Goal: Task Accomplishment & Management: Manage account settings

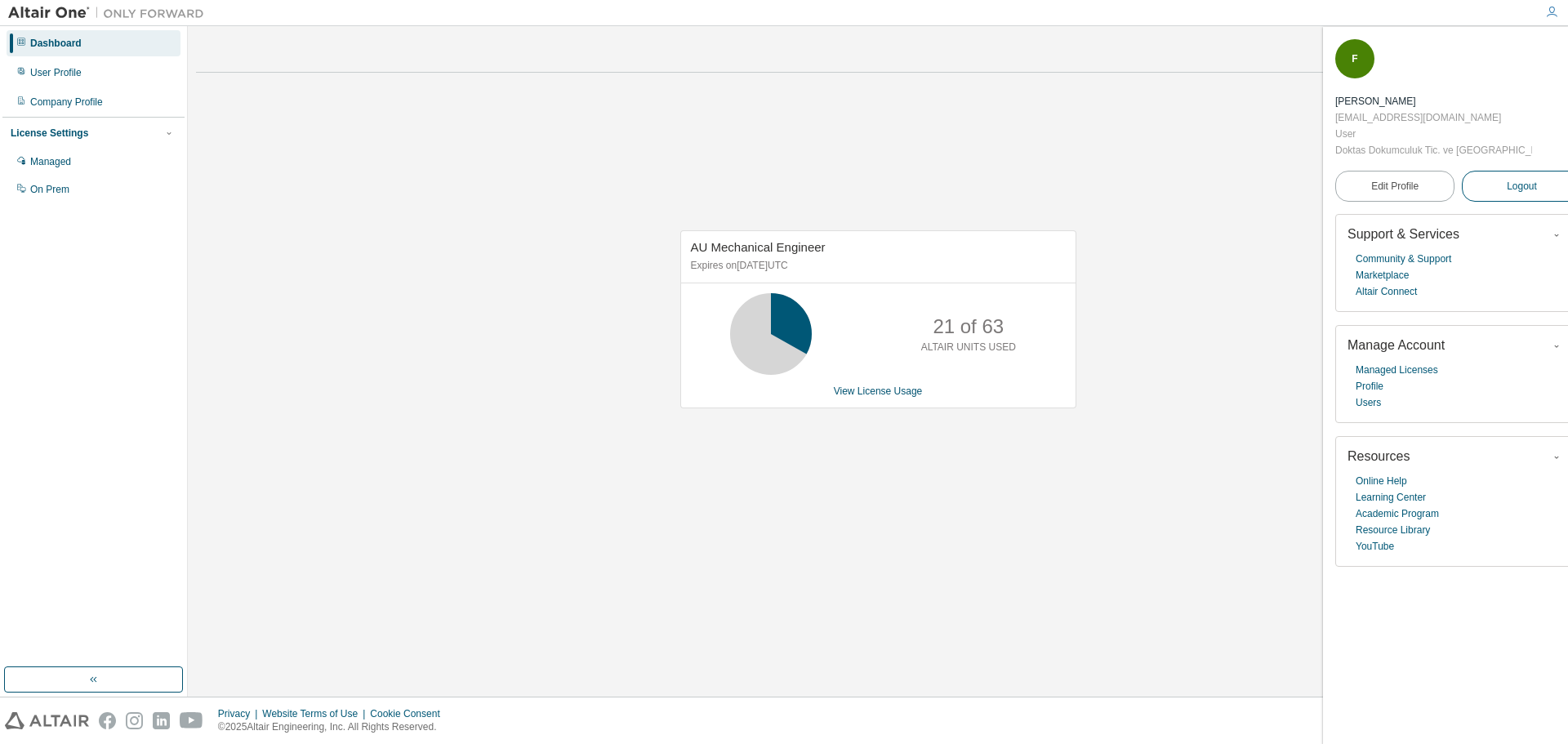
click at [1509, 178] on span "Logout" at bounding box center [1521, 186] width 30 height 16
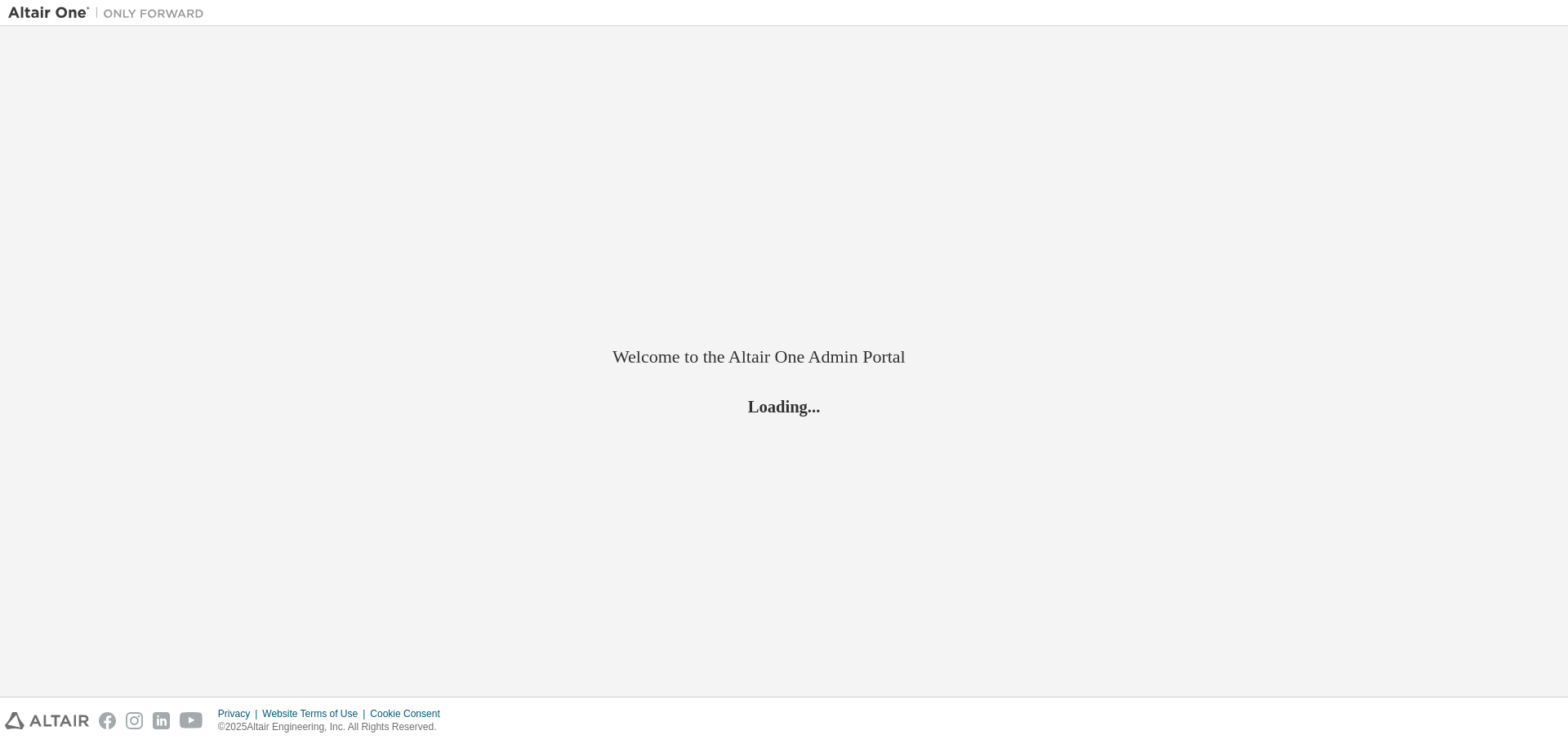
click at [1509, 171] on button "Logout" at bounding box center [1553, 186] width 119 height 31
click at [1509, 130] on div "Welcome to the Altair One Admin Portal Loading..." at bounding box center [784, 362] width 1551 height 654
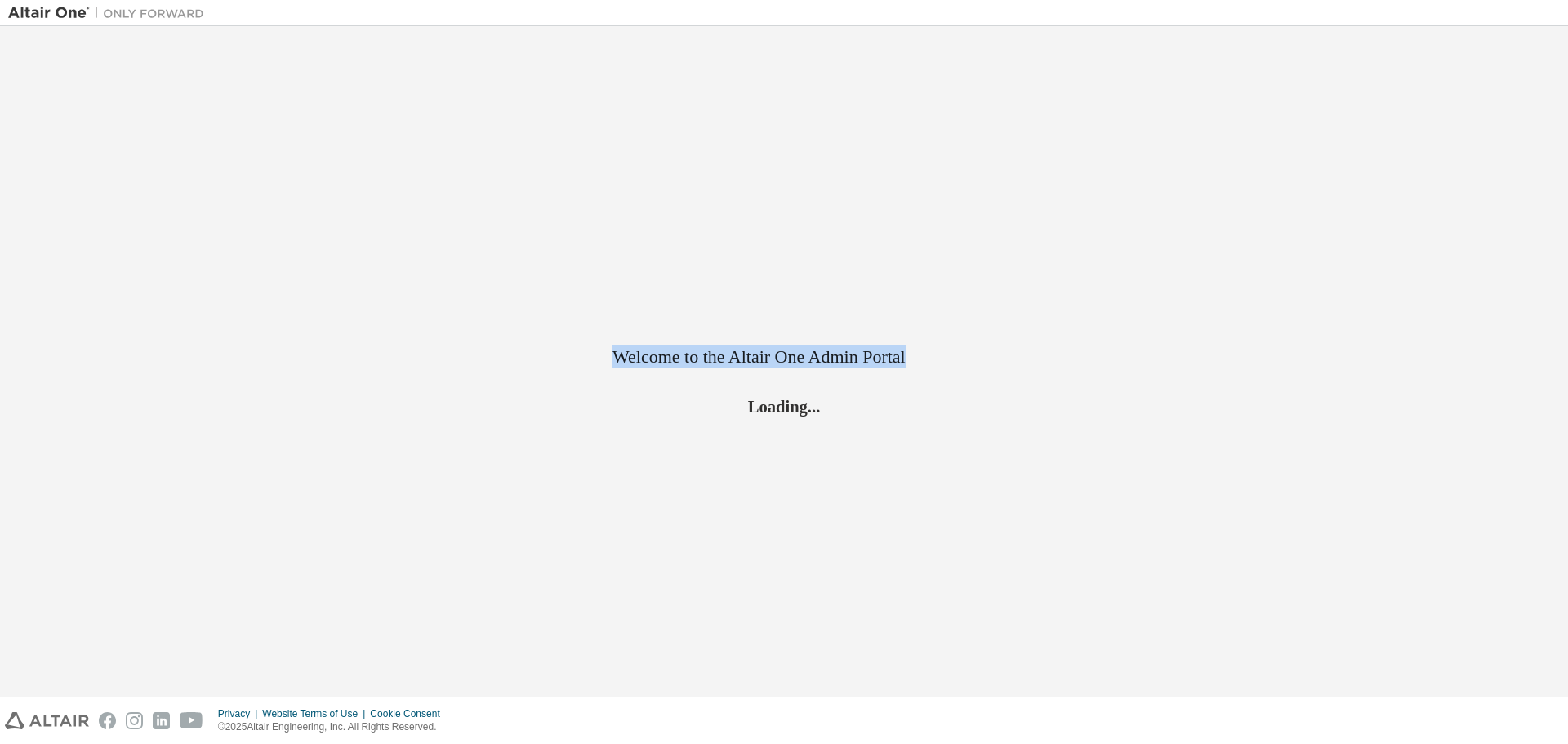
click at [1509, 130] on div "Welcome to the Altair One Admin Portal Loading..." at bounding box center [784, 362] width 1551 height 654
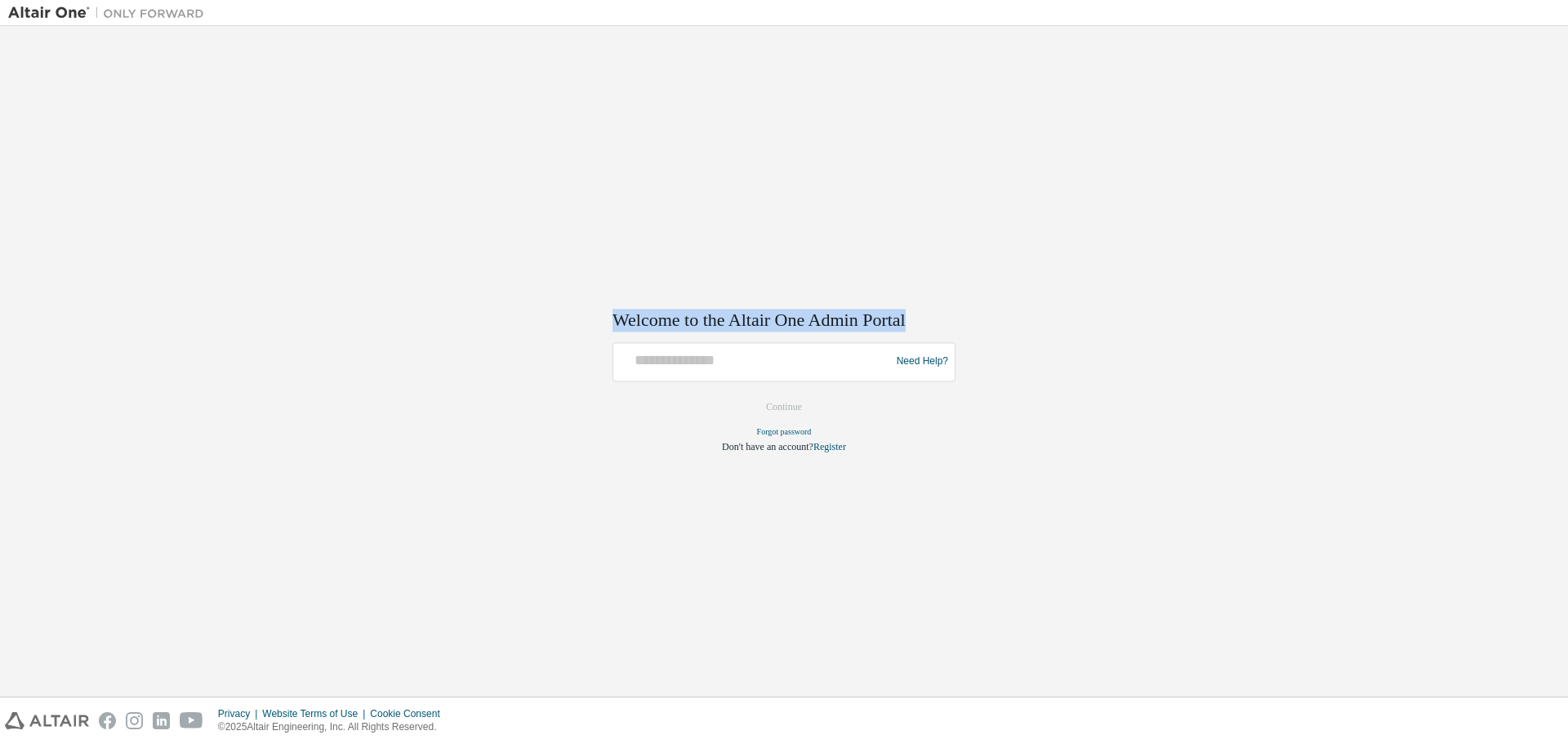
click at [1509, 130] on div "Welcome to the Altair One Admin Portal Need Help? Please make sure that you pro…" at bounding box center [784, 362] width 1551 height 654
click at [1509, 129] on div "Welcome to the Altair One Admin Portal Need Help? Please make sure that you pro…" at bounding box center [784, 362] width 1551 height 654
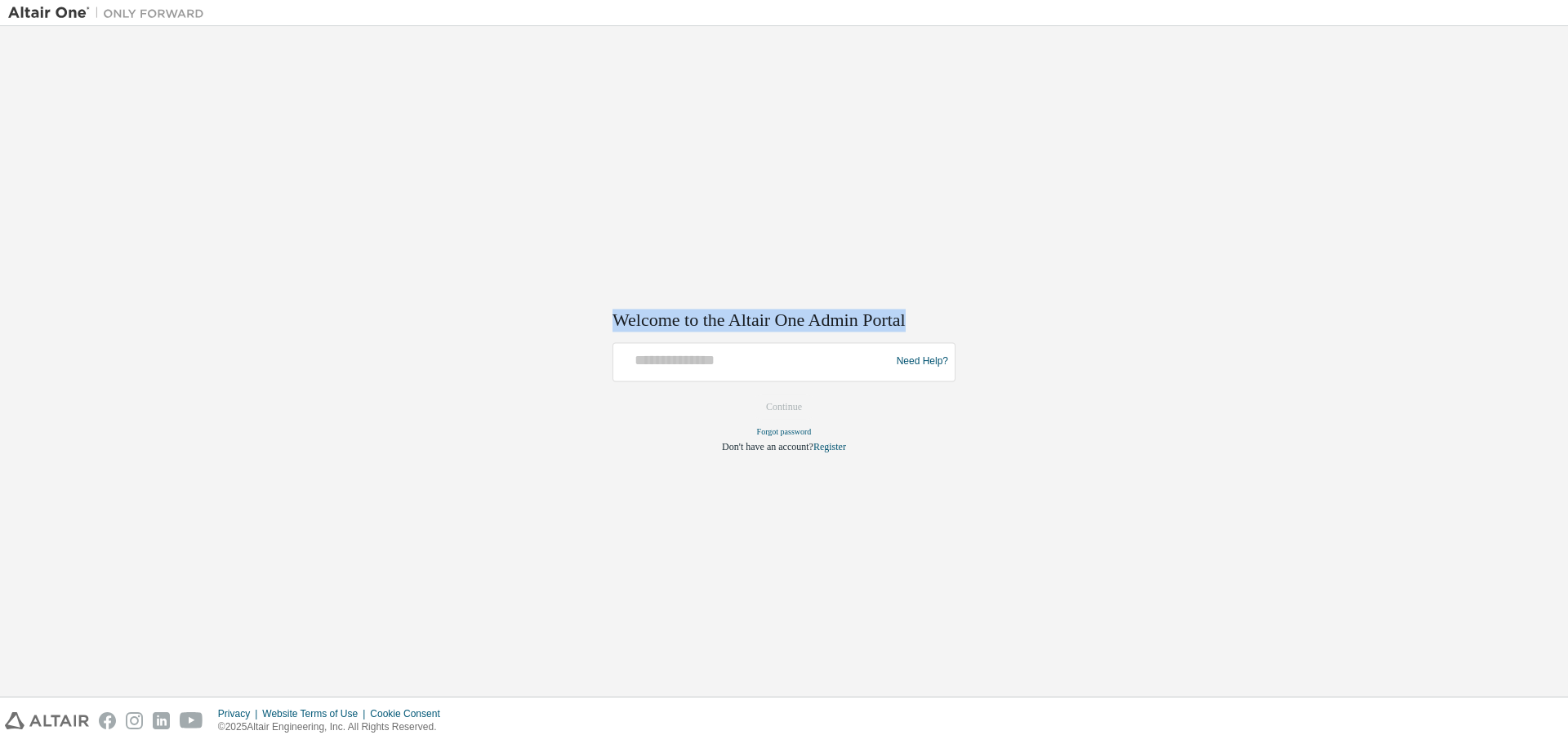
click at [1509, 129] on div "Welcome to the Altair One Admin Portal Need Help? Please make sure that you pro…" at bounding box center [784, 362] width 1551 height 654
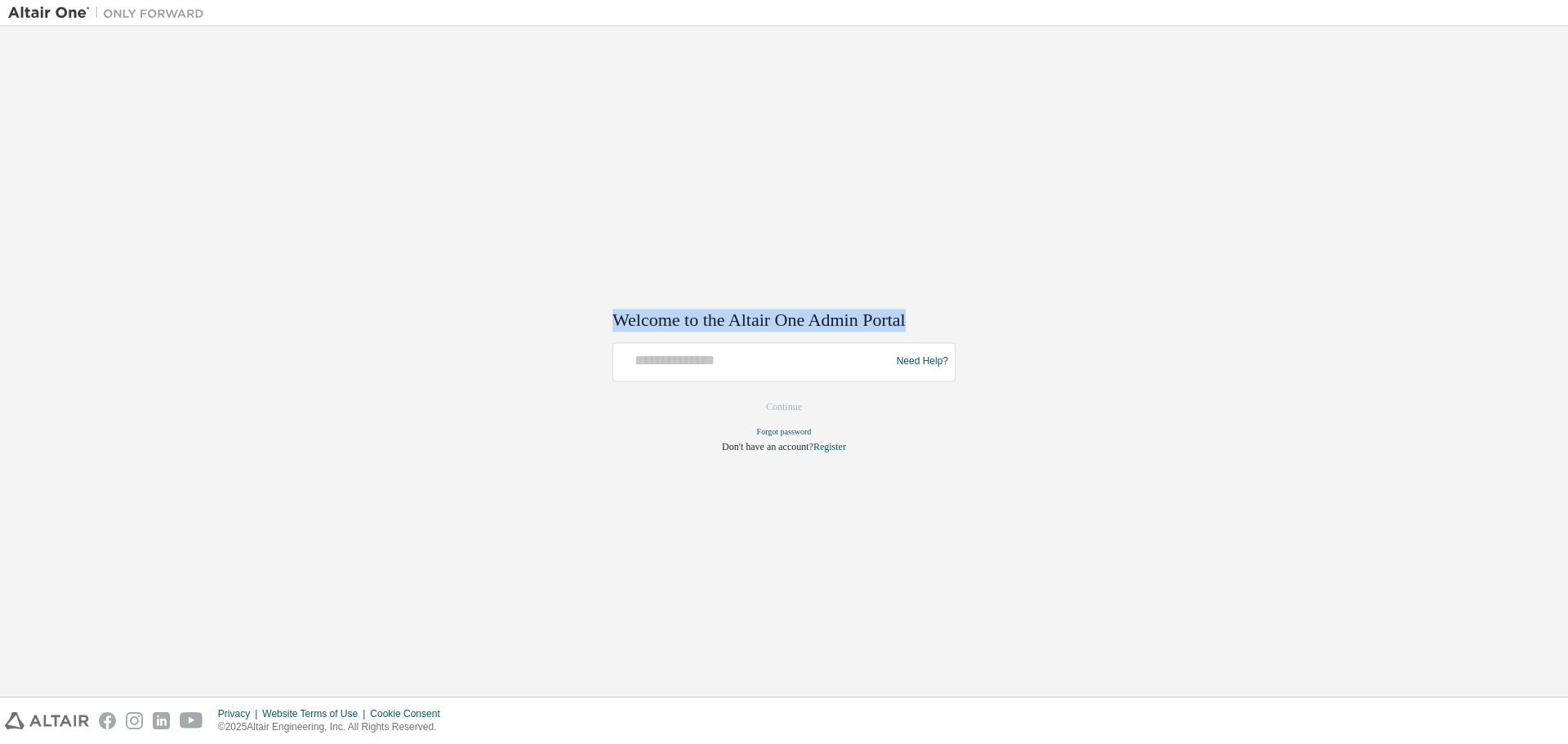
click at [1509, 129] on div "Welcome to the Altair One Admin Portal Need Help? Please make sure that you pro…" at bounding box center [784, 362] width 1551 height 654
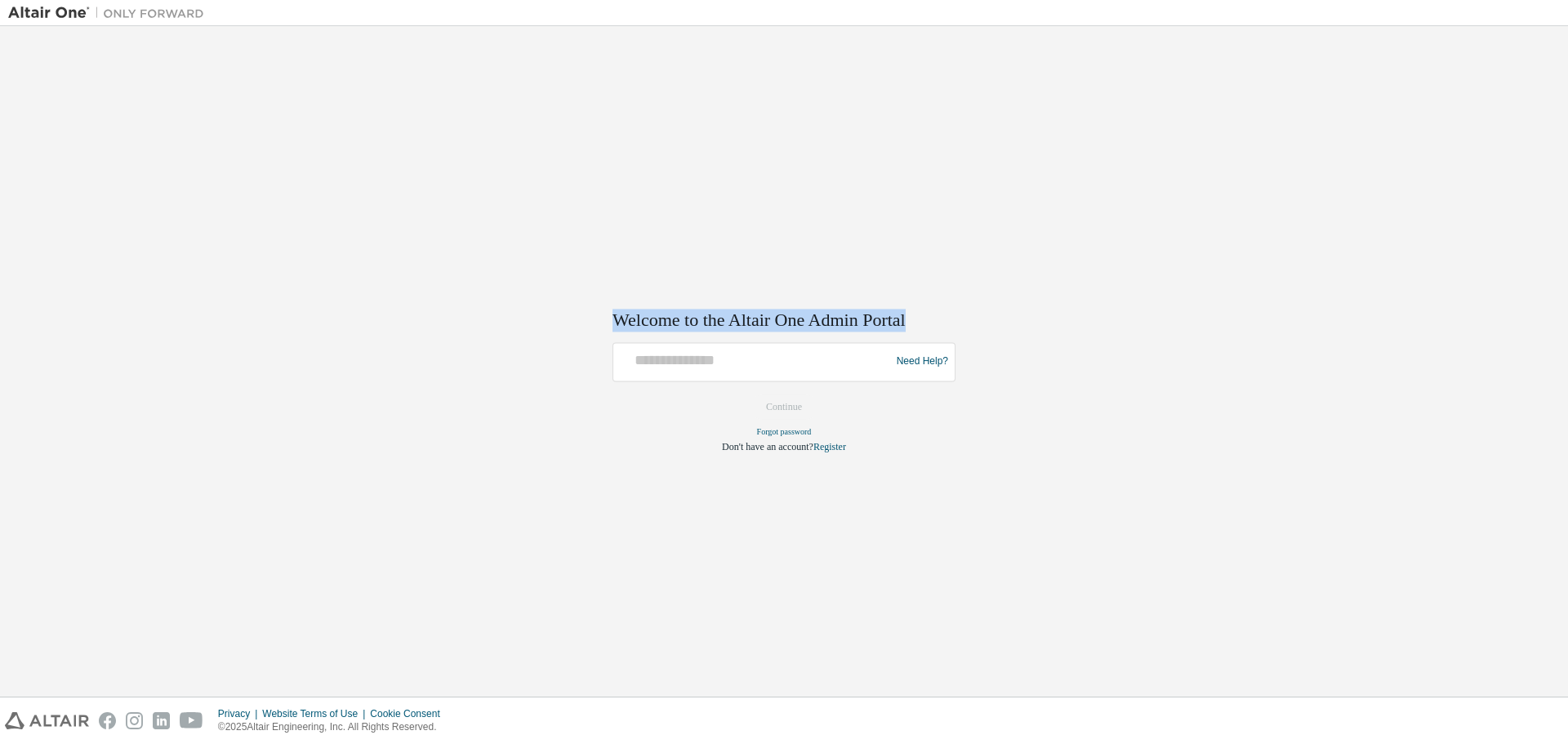
click at [1509, 129] on div "Welcome to the Altair One Admin Portal Need Help? Please make sure that you pro…" at bounding box center [784, 362] width 1551 height 654
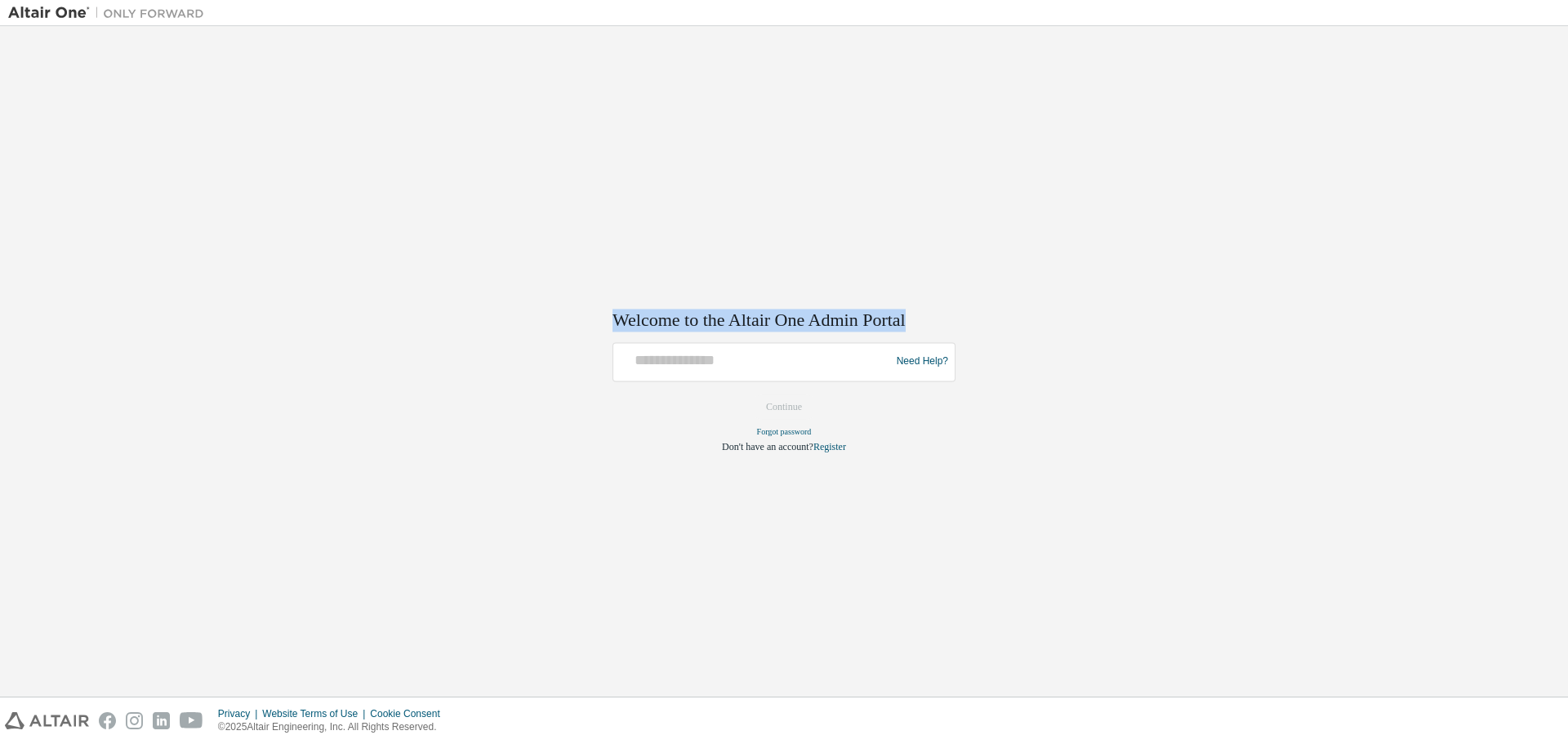
click at [1509, 129] on div "Welcome to the Altair One Admin Portal Need Help? Please make sure that you pro…" at bounding box center [784, 362] width 1551 height 654
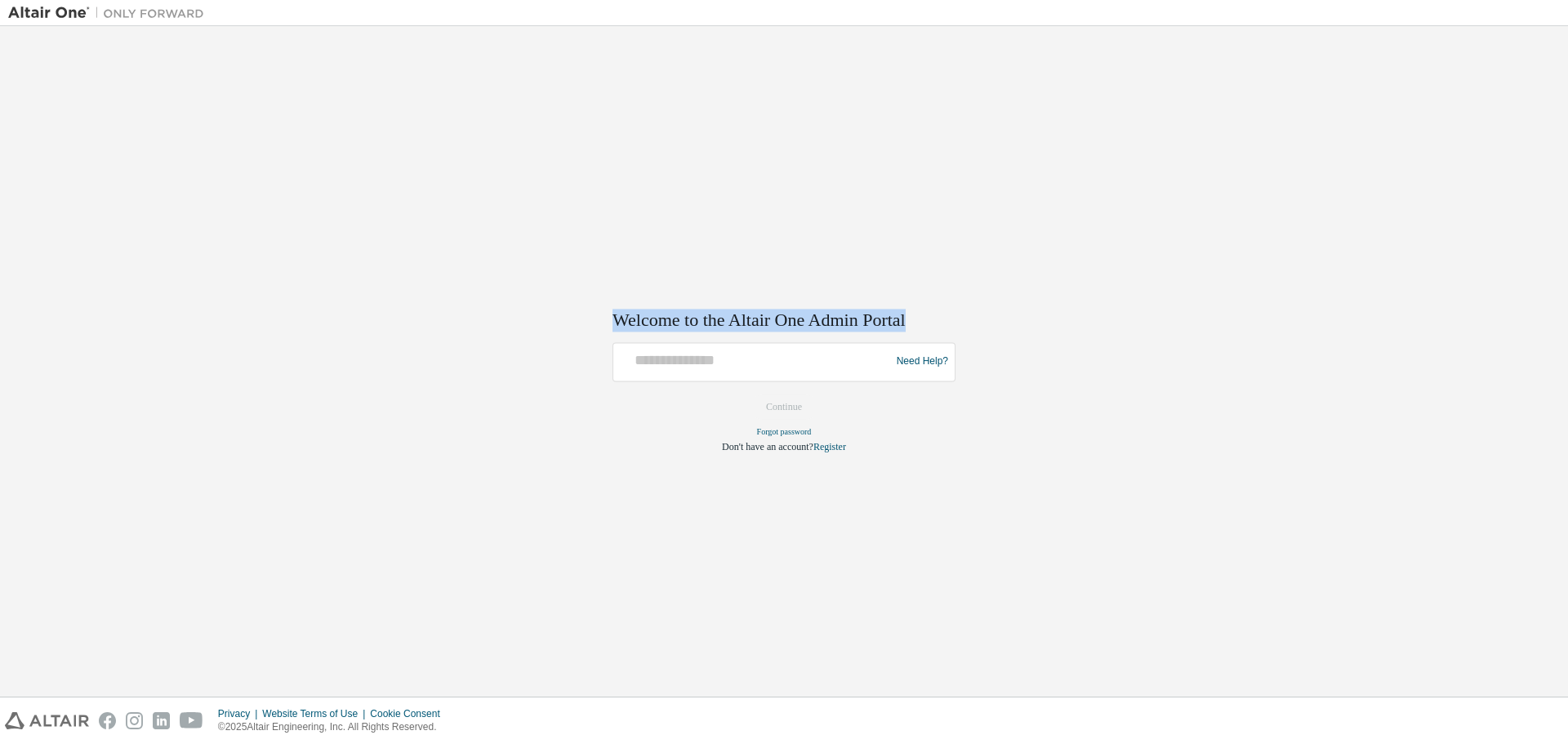
click at [1509, 129] on div "Welcome to the Altair One Admin Portal Need Help? Please make sure that you pro…" at bounding box center [784, 362] width 1551 height 654
